Goal: Task Accomplishment & Management: Use online tool/utility

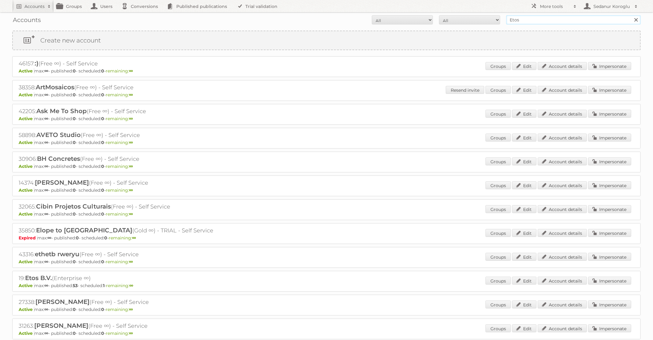
drag, startPoint x: 525, startPoint y: 20, endPoint x: 496, endPoint y: 20, distance: 29.3
click at [496, 20] on form "All Active Expired Pending All Paid Trials Self service Etos Search" at bounding box center [326, 19] width 629 height 9
type input "Kruidvat"
click at [631, 15] on input "Search" at bounding box center [635, 19] width 9 height 9
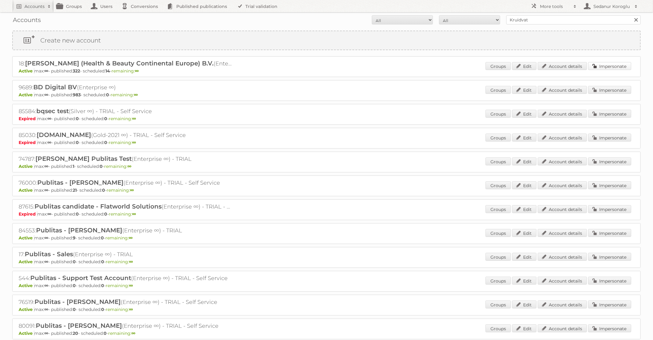
click at [604, 64] on link "Impersonate" at bounding box center [609, 66] width 43 height 8
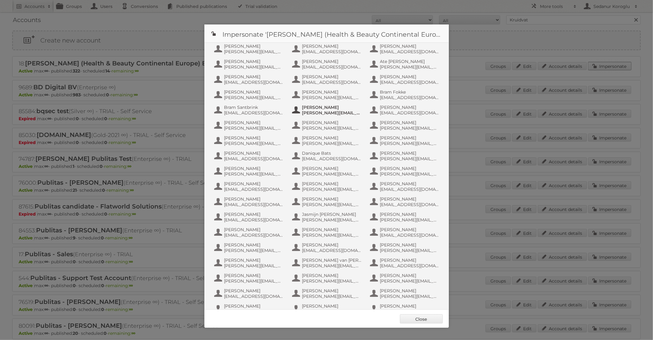
scroll to position [272, 0]
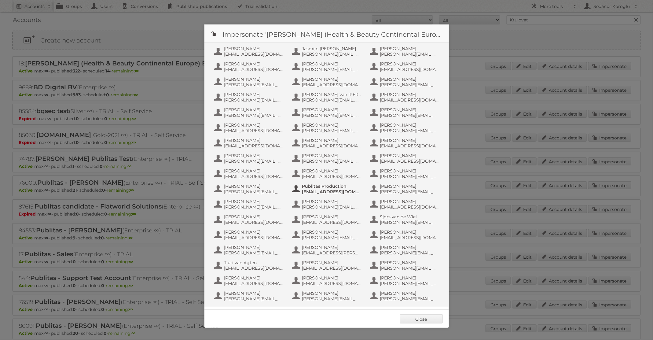
click at [348, 186] on span "Publitas Production" at bounding box center [331, 185] width 59 height 5
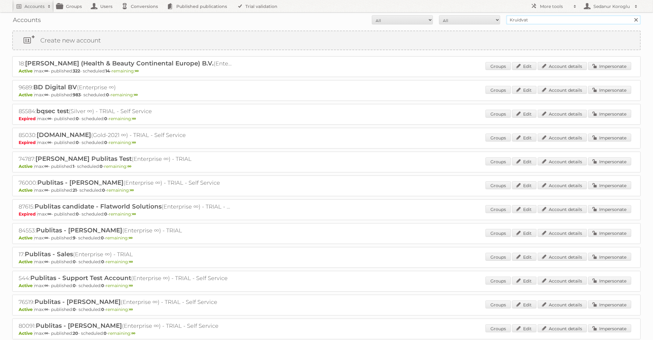
drag, startPoint x: 547, startPoint y: 23, endPoint x: 498, endPoint y: 17, distance: 49.2
click at [498, 17] on form "All Active Expired Pending All Paid Trials Self service Kruidvat Search" at bounding box center [326, 19] width 629 height 9
type input "dm drogerie"
click at [631, 15] on input "Search" at bounding box center [635, 19] width 9 height 9
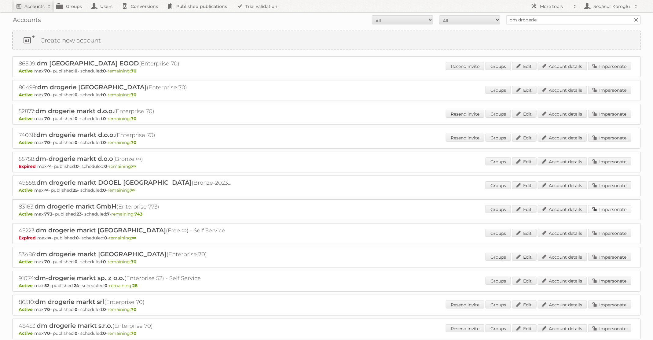
click at [595, 209] on link "Impersonate" at bounding box center [609, 209] width 43 height 8
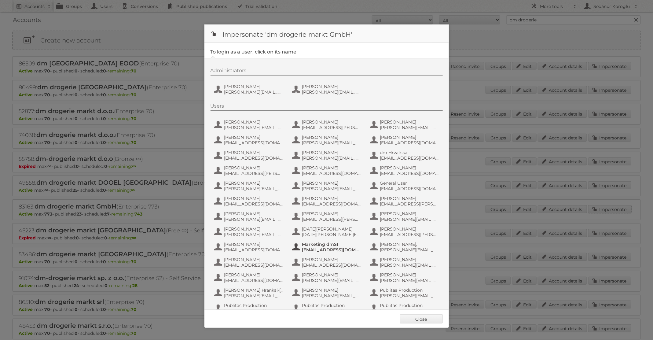
scroll to position [58, 0]
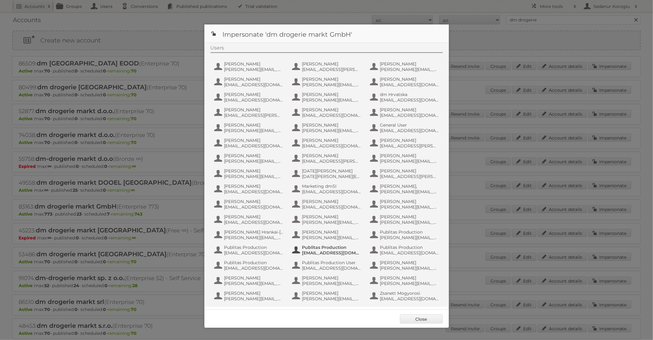
click at [341, 252] on span "fs+dmslovakia@publitas.com" at bounding box center [331, 252] width 59 height 5
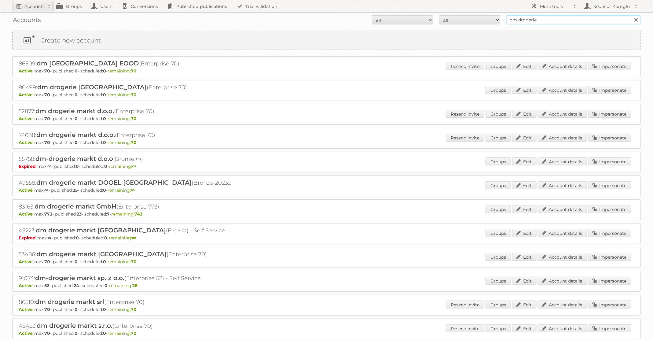
drag, startPoint x: 538, startPoint y: 19, endPoint x: 480, endPoint y: 19, distance: 58.1
click at [480, 19] on form "All Active Expired Pending All Paid Trials Self service dm drogerie Search" at bounding box center [326, 19] width 629 height 9
type input "Kruidvat"
click at [631, 15] on input "Search" at bounding box center [635, 19] width 9 height 9
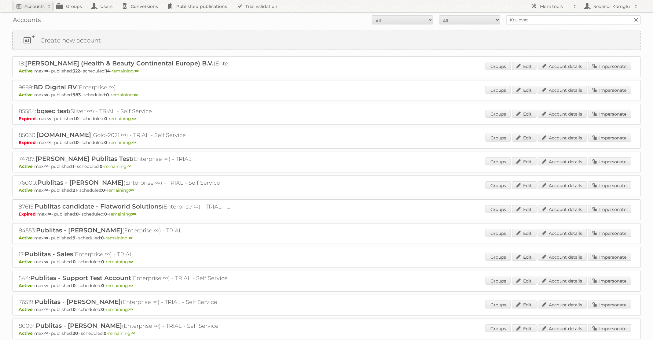
click at [610, 57] on div "18: A.S. Watson (Health & Beauty Continental Europe) B.V. (Enterprise ∞) Active…" at bounding box center [326, 66] width 629 height 21
click at [611, 69] on link "Impersonate" at bounding box center [609, 66] width 43 height 8
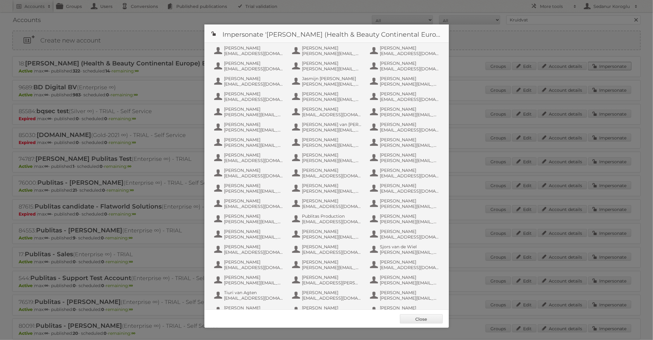
scroll to position [272, 0]
click at [325, 187] on span "Publitas Production" at bounding box center [331, 185] width 59 height 5
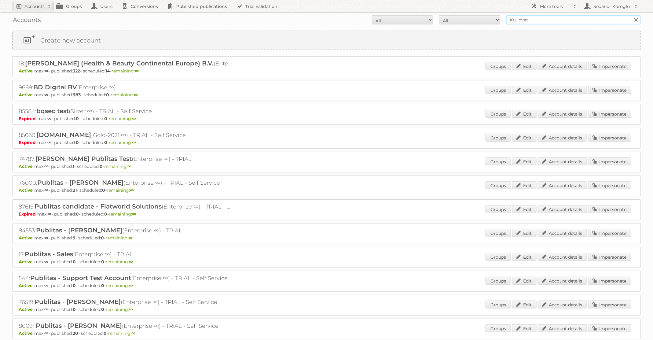
drag, startPoint x: 532, startPoint y: 19, endPoint x: 476, endPoint y: 19, distance: 55.3
click at [476, 19] on form "All Active Expired Pending All Paid Trials Self service Kruidvat Search" at bounding box center [326, 19] width 629 height 9
type input "Etos"
click at [631, 15] on input "Search" at bounding box center [635, 19] width 9 height 9
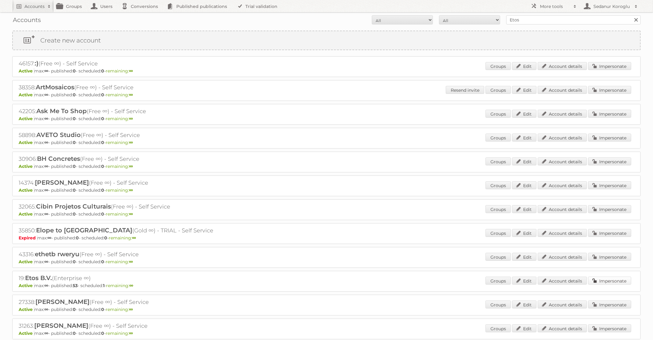
click at [610, 277] on link "Impersonate" at bounding box center [609, 281] width 43 height 8
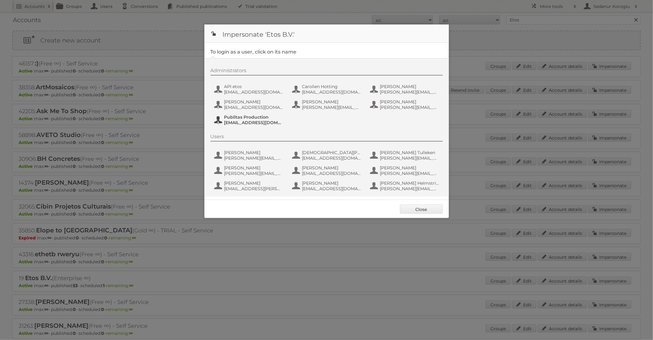
click at [243, 124] on span "[EMAIL_ADDRESS][DOMAIN_NAME]" at bounding box center [253, 122] width 59 height 5
